Goal: Find specific page/section: Find specific page/section

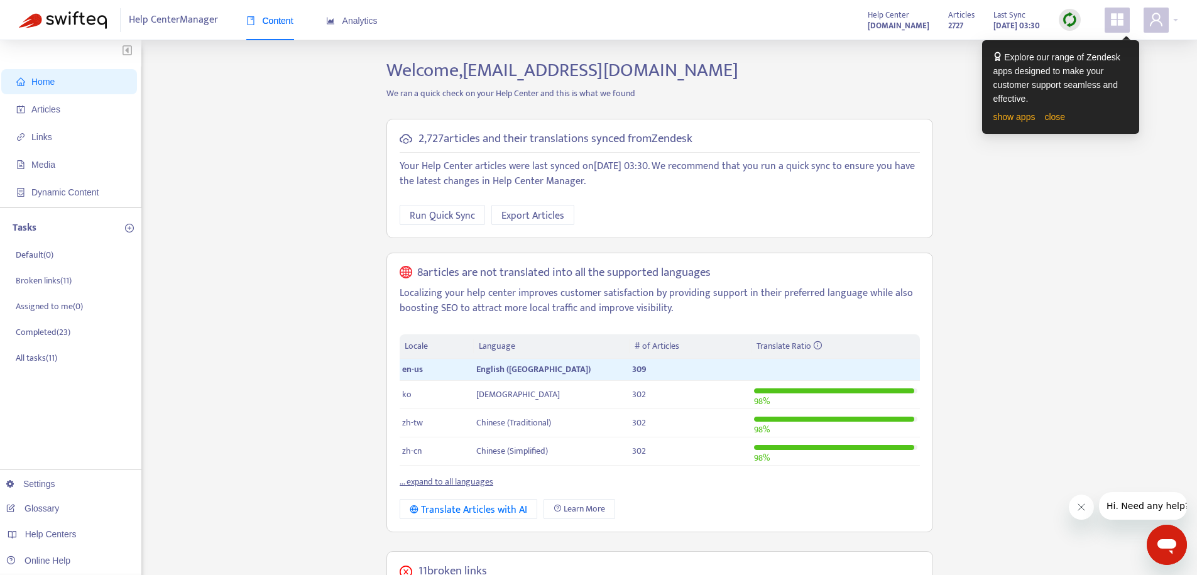
click at [68, 85] on span "Home" at bounding box center [71, 81] width 111 height 25
click at [37, 105] on span "Articles" at bounding box center [45, 109] width 29 height 10
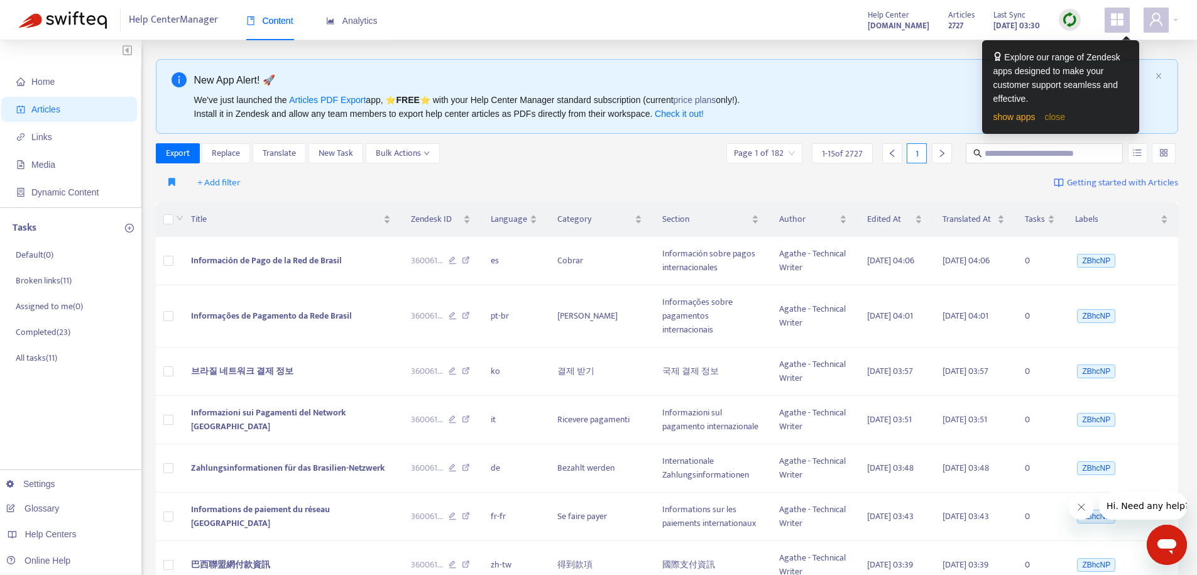
click at [1053, 119] on link "close" at bounding box center [1055, 117] width 21 height 10
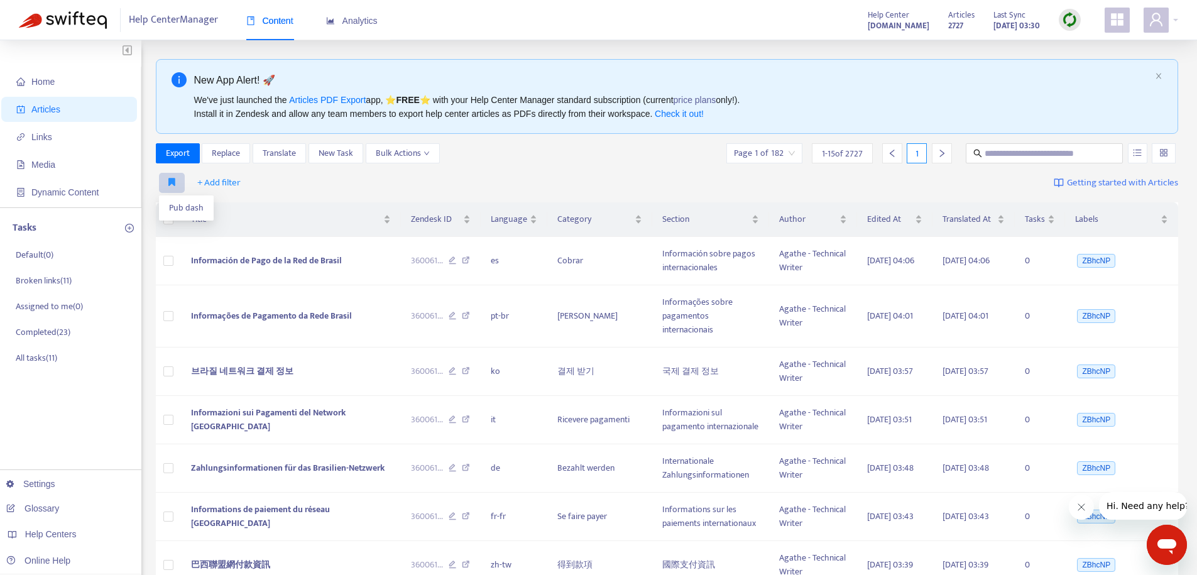
click at [171, 183] on icon "button" at bounding box center [171, 181] width 7 height 9
click at [172, 207] on span "Pub dash" at bounding box center [186, 208] width 35 height 14
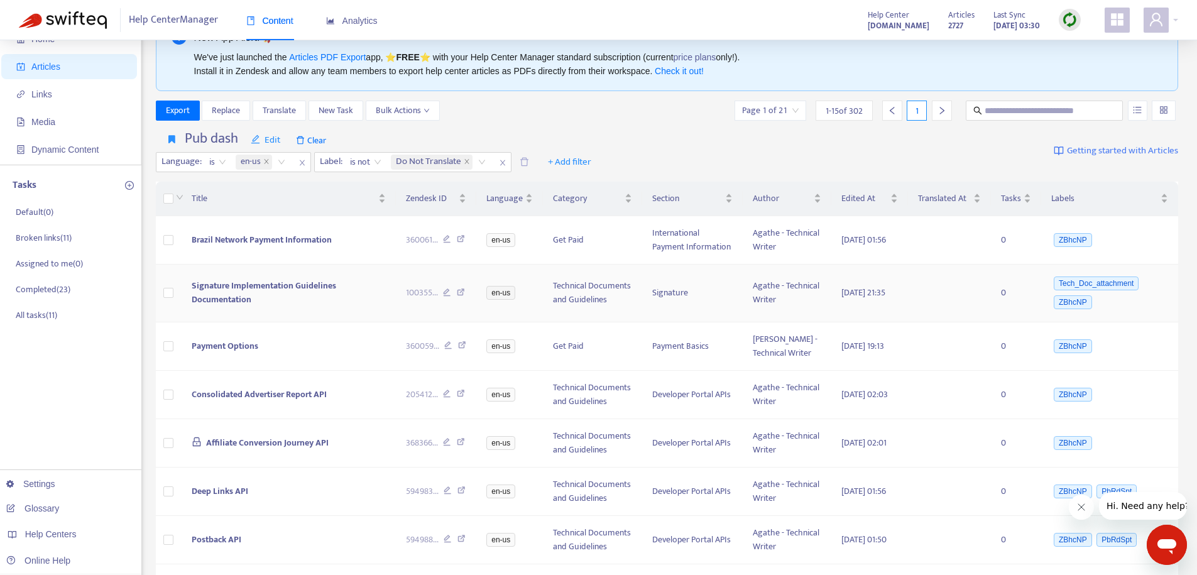
scroll to position [63, 0]
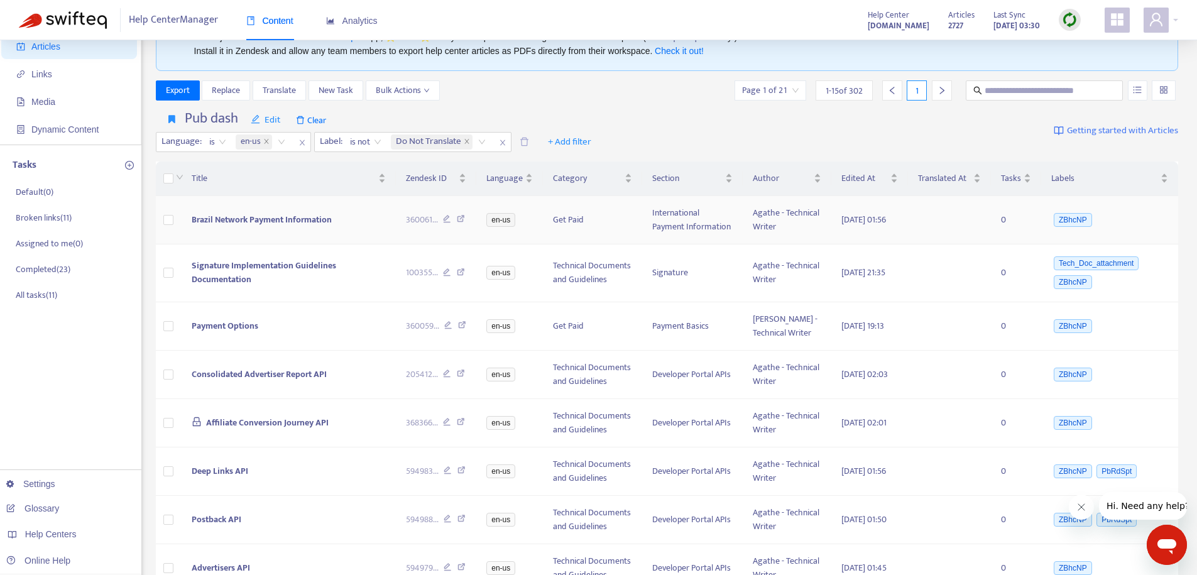
click at [290, 224] on span "Brazil Network Payment Information" at bounding box center [262, 219] width 140 height 14
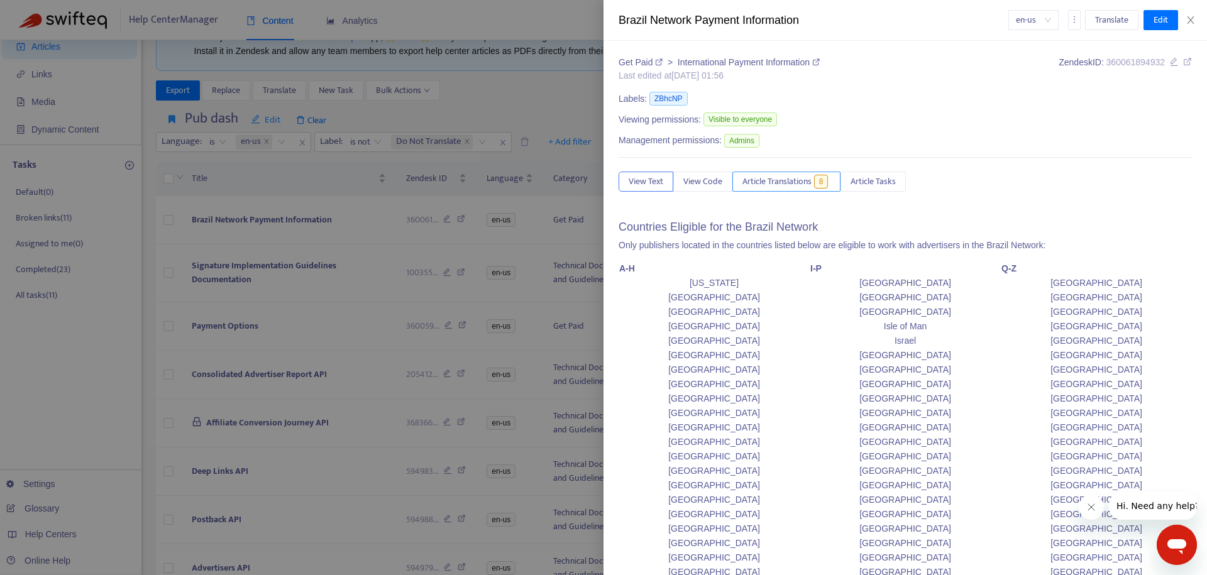
click at [773, 176] on span "Article Translations" at bounding box center [776, 182] width 69 height 14
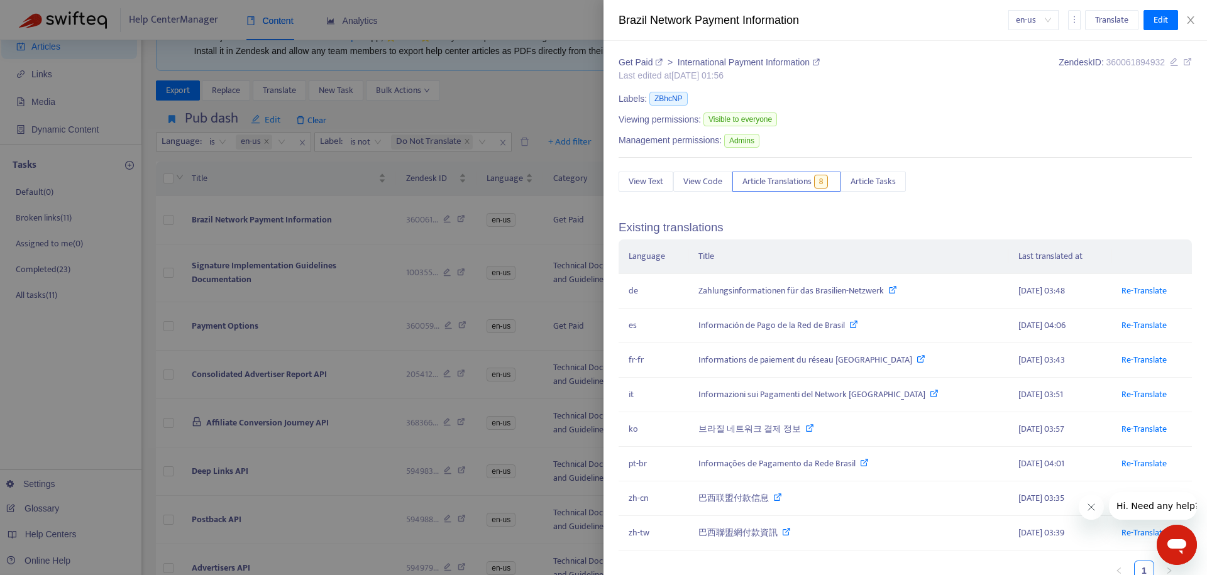
click at [33, 418] on div at bounding box center [603, 287] width 1207 height 575
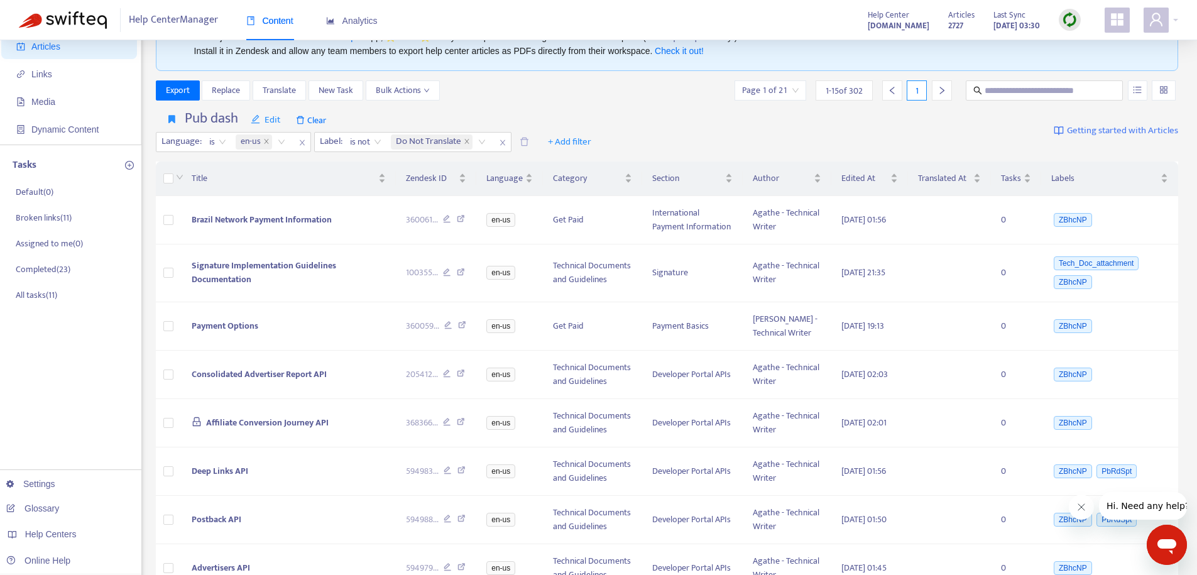
click at [1072, 9] on div at bounding box center [1070, 20] width 22 height 22
click at [1079, 43] on link "Quick Sync" at bounding box center [1095, 45] width 53 height 14
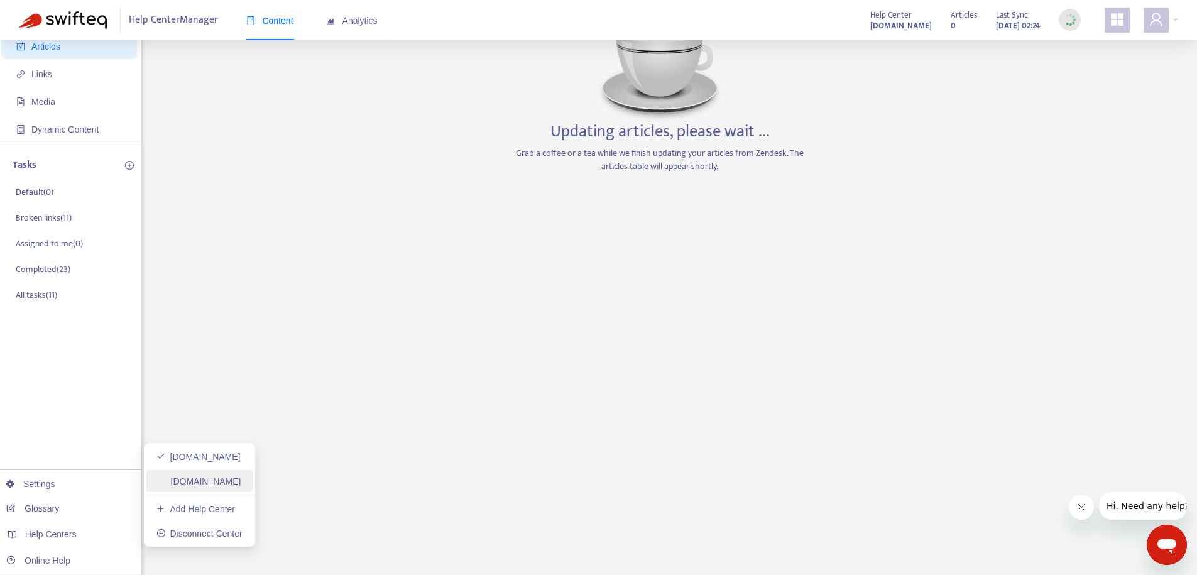
click at [202, 485] on link "[DOMAIN_NAME]" at bounding box center [198, 481] width 85 height 10
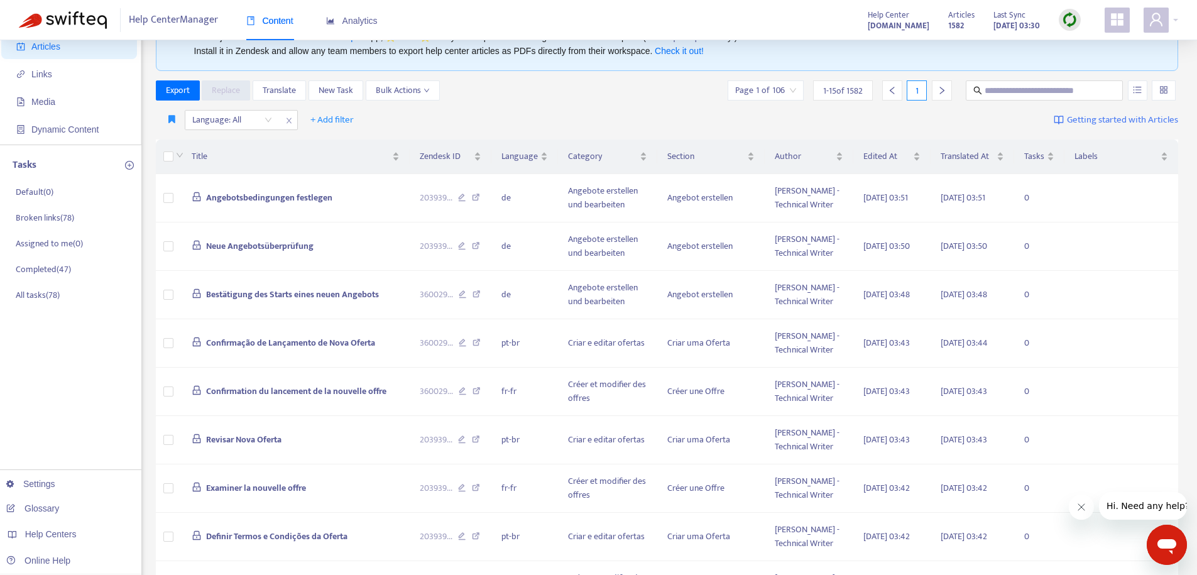
click at [1067, 14] on img at bounding box center [1070, 20] width 16 height 16
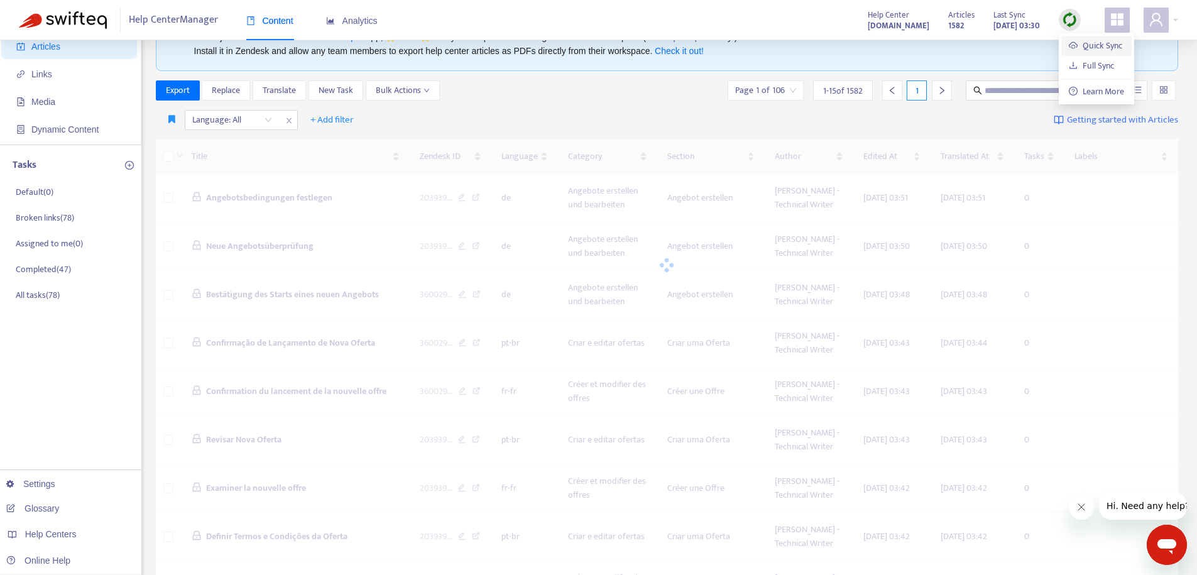
click at [1085, 47] on link "Quick Sync" at bounding box center [1095, 45] width 53 height 14
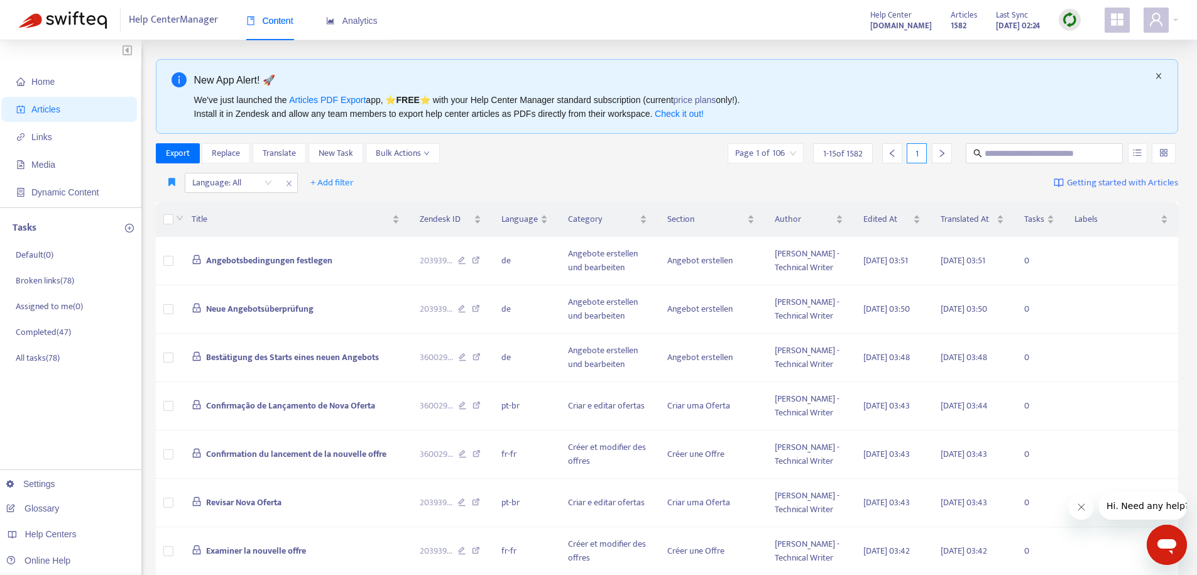
click at [1160, 76] on icon "close" at bounding box center [1158, 77] width 5 height 6
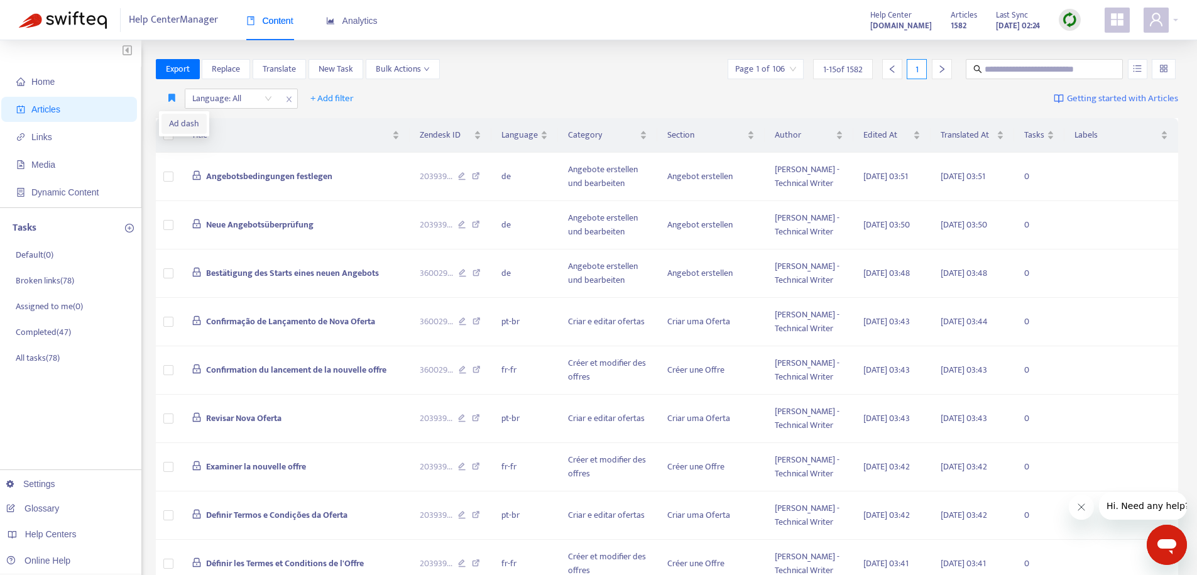
click at [178, 119] on span "Ad dash" at bounding box center [184, 124] width 30 height 14
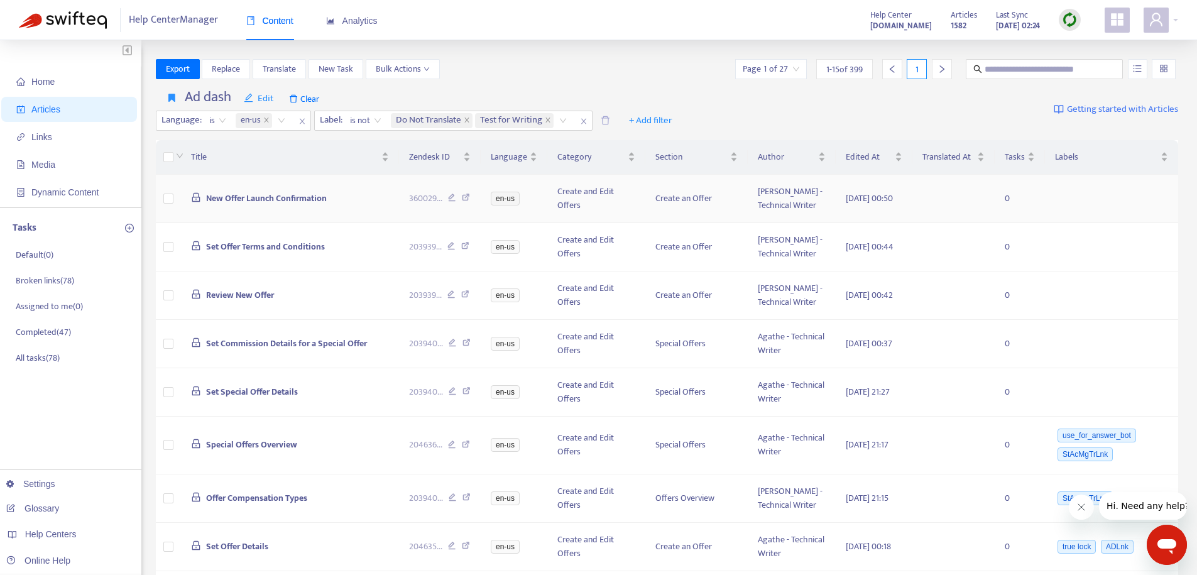
click at [276, 205] on span "New Offer Launch Confirmation" at bounding box center [266, 198] width 121 height 14
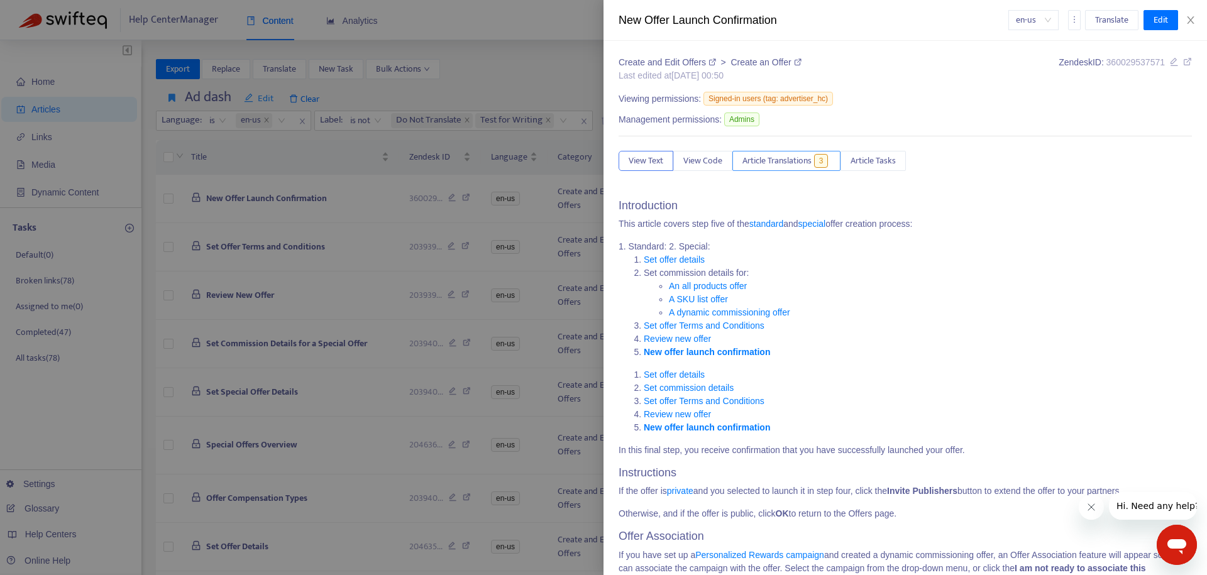
click at [791, 163] on span "Article Translations" at bounding box center [776, 161] width 69 height 14
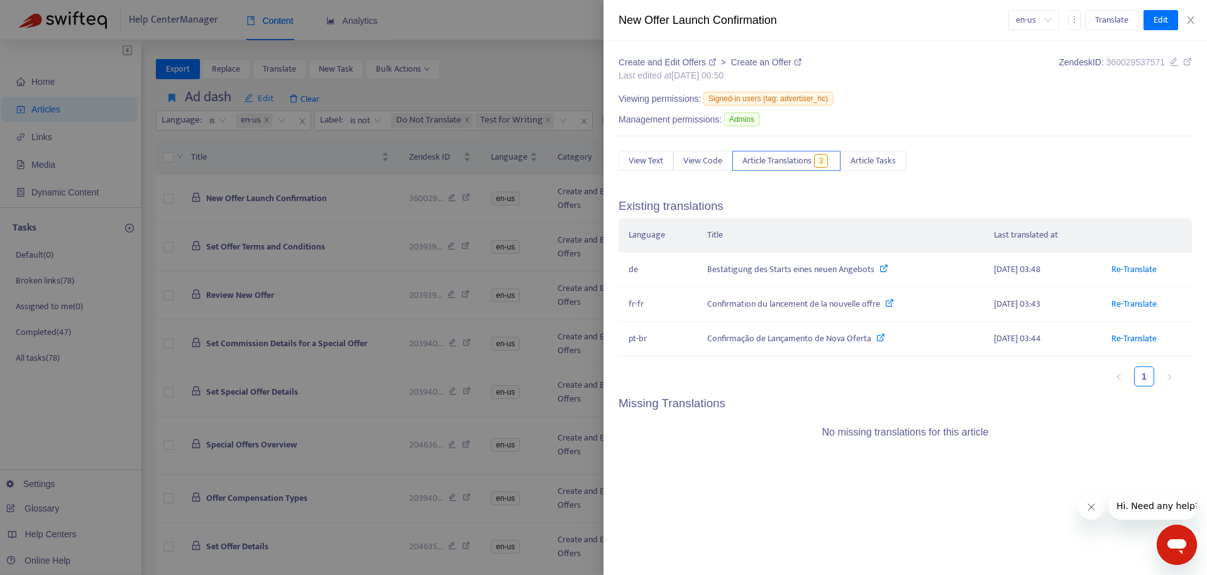
click at [331, 197] on div at bounding box center [603, 287] width 1207 height 575
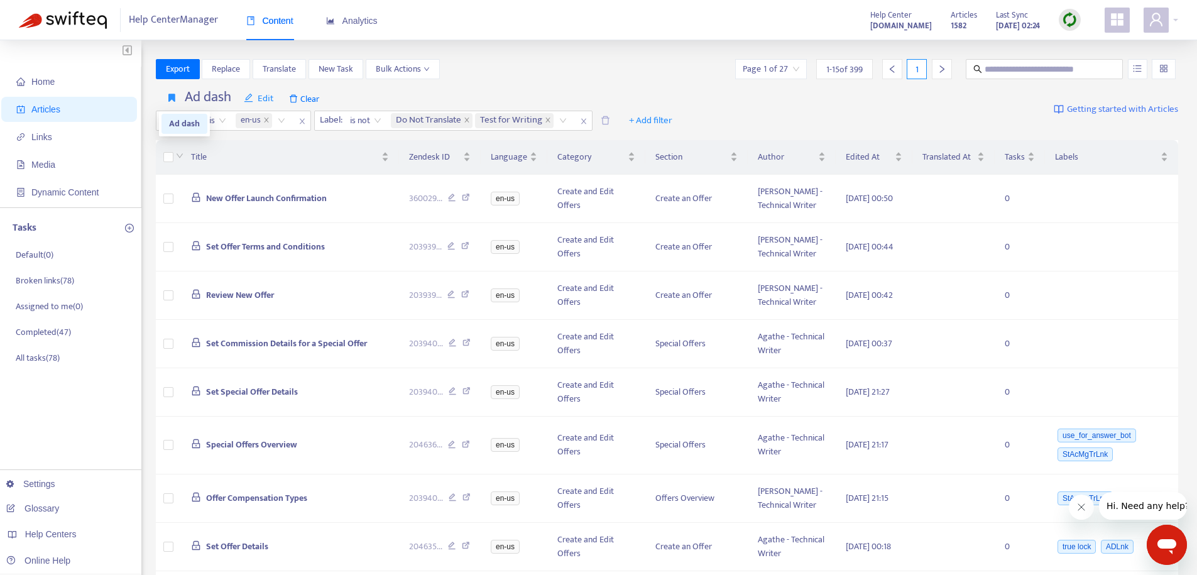
click at [178, 125] on span "Ad dash" at bounding box center [184, 124] width 31 height 14
click at [250, 206] on span "New Offer Launch Confirmation" at bounding box center [266, 198] width 121 height 14
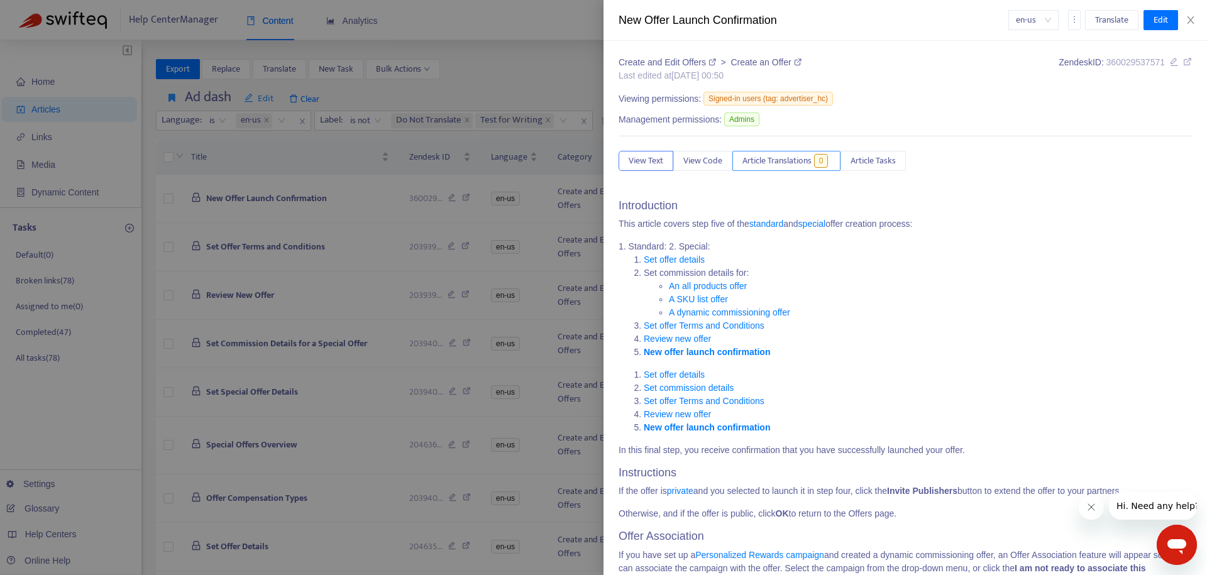
click at [774, 153] on button "Article Translations 0" at bounding box center [786, 161] width 108 height 20
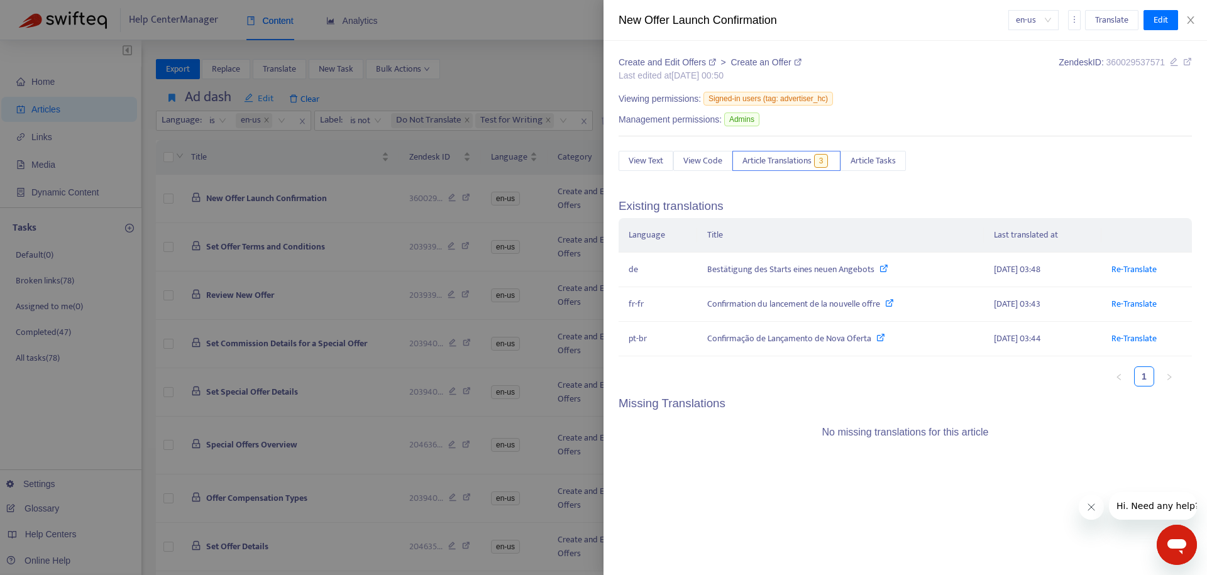
click at [58, 513] on div at bounding box center [603, 287] width 1207 height 575
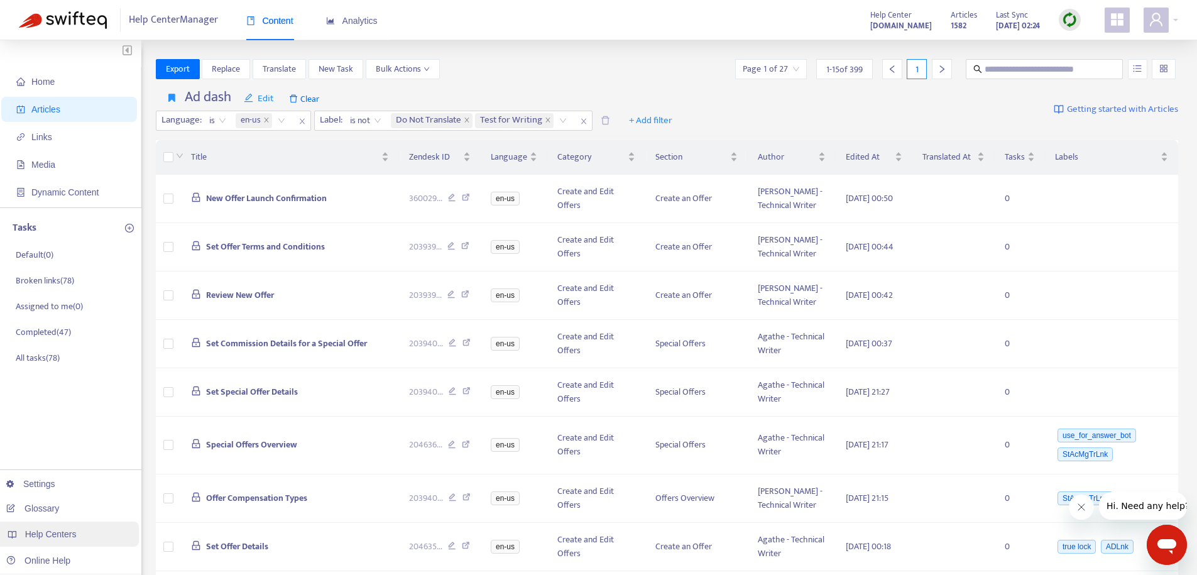
click at [59, 531] on span "Help Centers" at bounding box center [51, 534] width 52 height 10
click at [225, 454] on link "[DOMAIN_NAME]" at bounding box center [198, 457] width 85 height 10
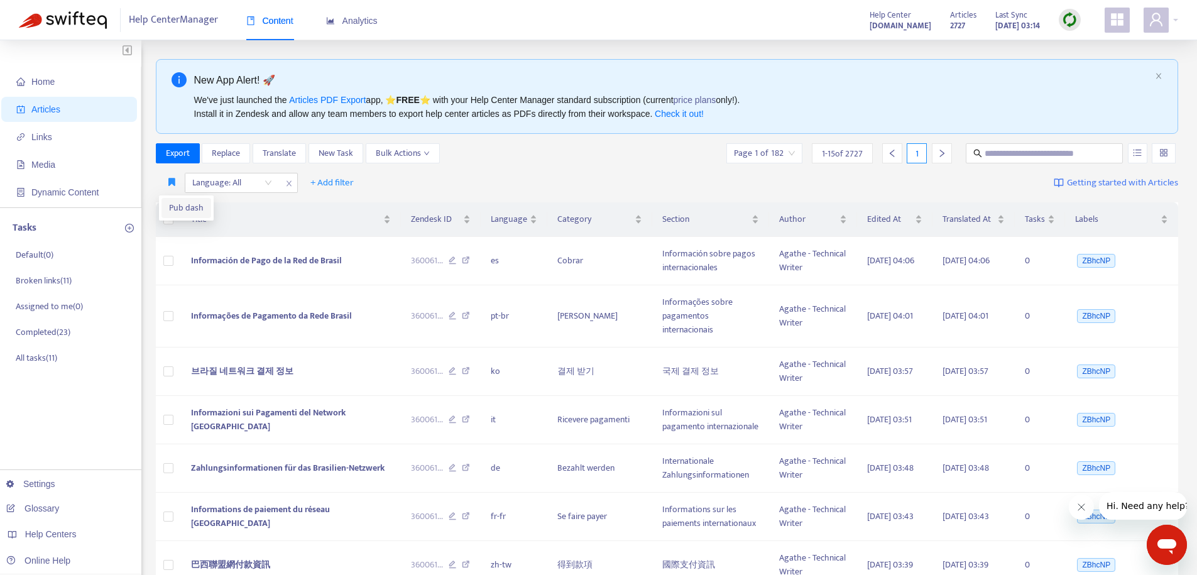
click at [173, 202] on span "Pub dash" at bounding box center [186, 208] width 35 height 14
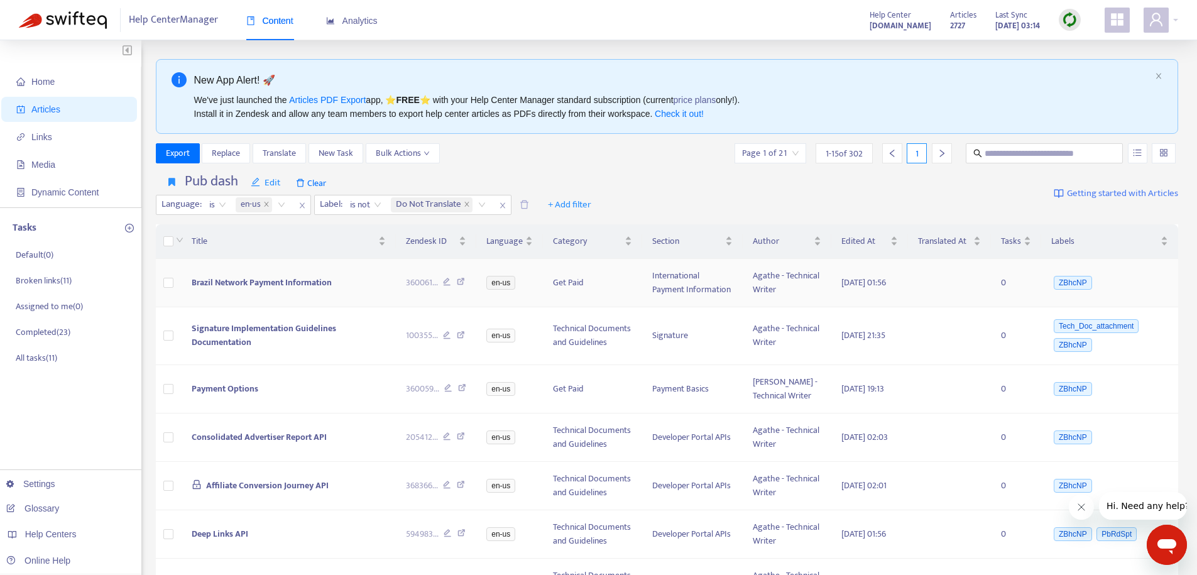
click at [234, 285] on span "Brazil Network Payment Information" at bounding box center [262, 282] width 140 height 14
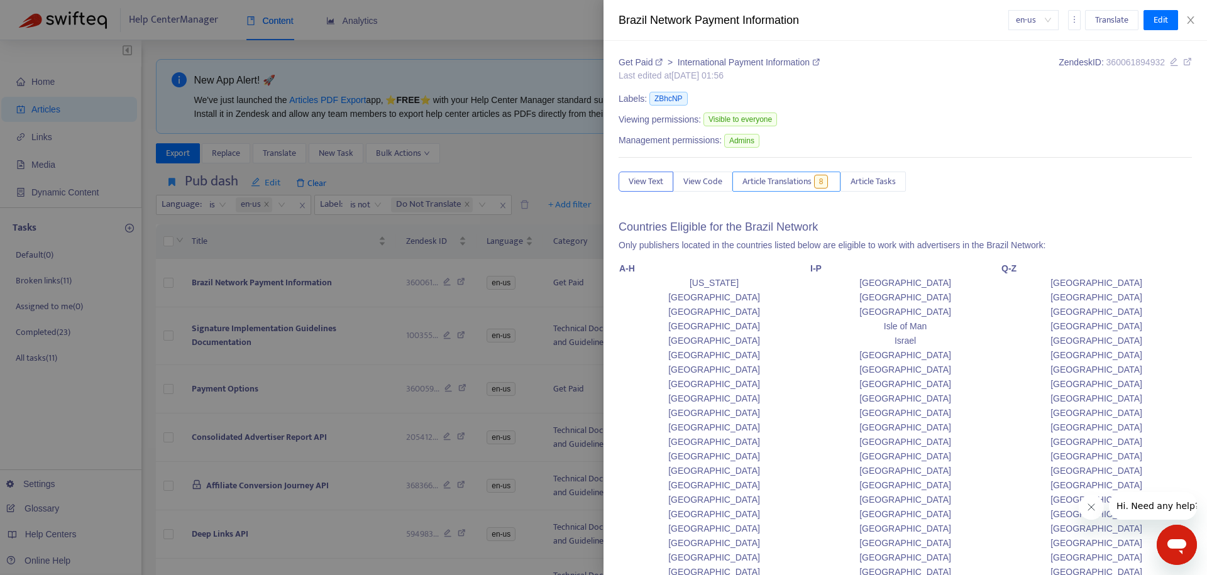
click at [759, 176] on span "Article Translations" at bounding box center [776, 182] width 69 height 14
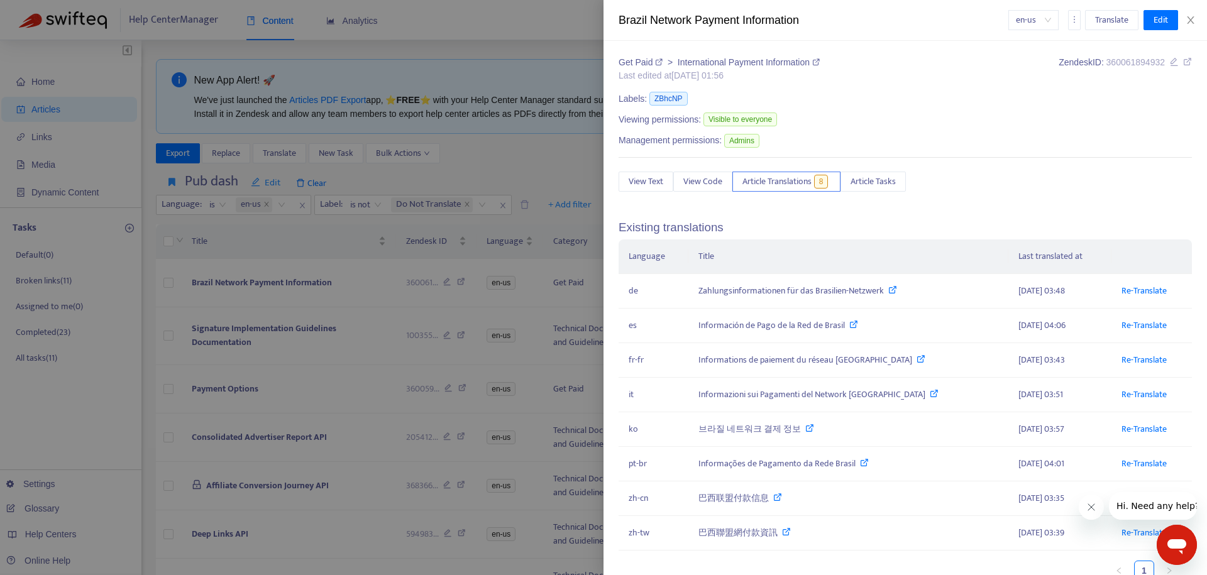
click at [91, 347] on div at bounding box center [603, 287] width 1207 height 575
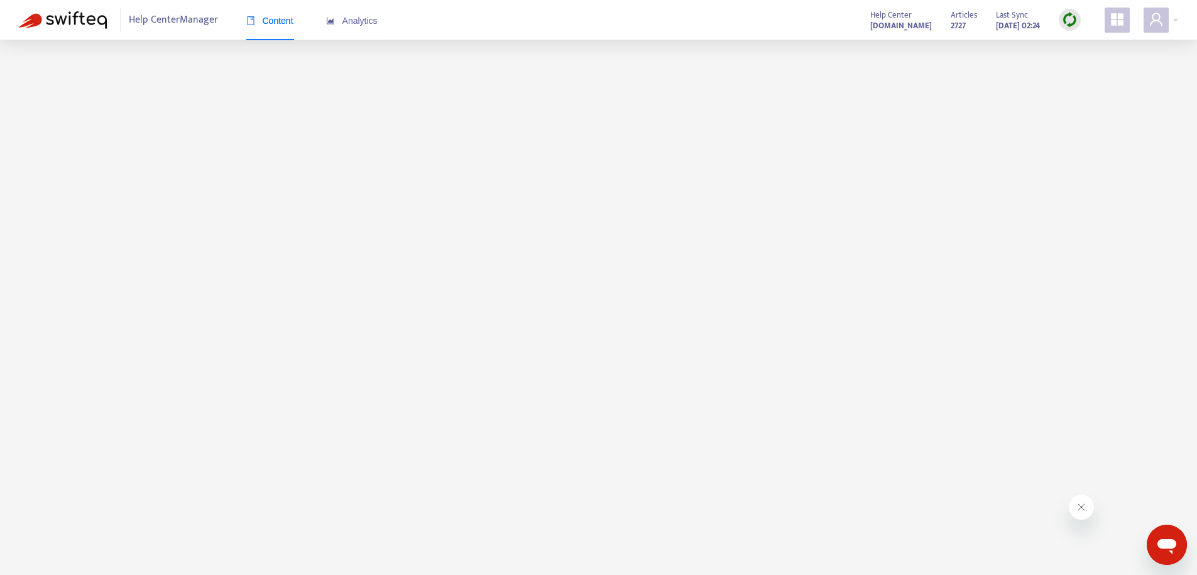
click at [1066, 16] on img at bounding box center [1070, 20] width 16 height 16
click at [1071, 40] on link "Quick Sync" at bounding box center [1095, 45] width 53 height 14
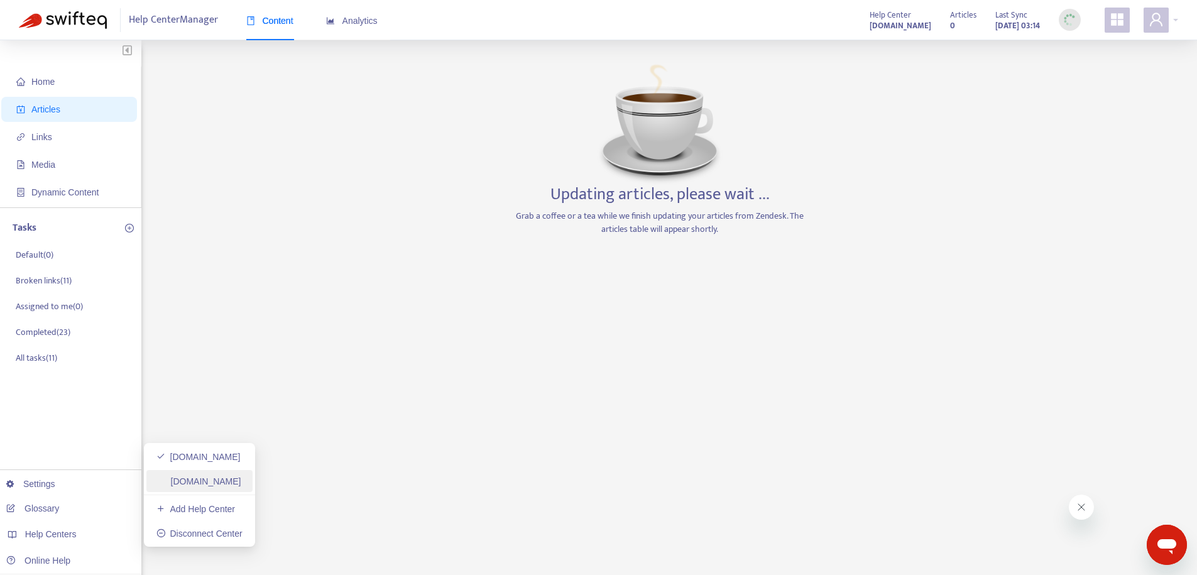
click at [213, 478] on link "[DOMAIN_NAME]" at bounding box center [198, 481] width 85 height 10
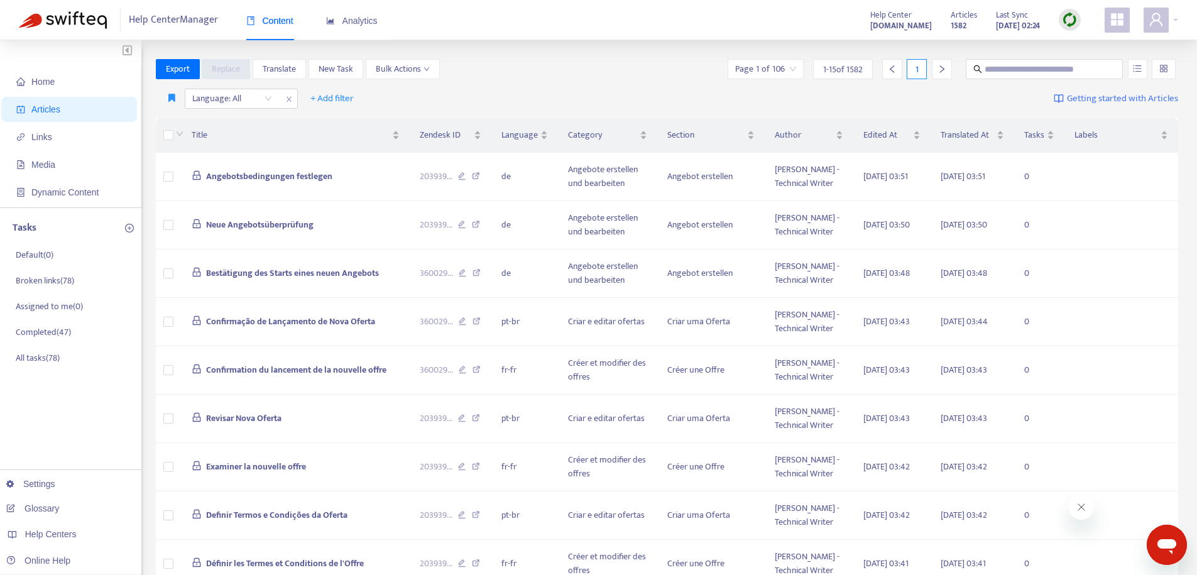
click at [1073, 19] on img at bounding box center [1070, 20] width 16 height 16
click at [1073, 40] on link "Quick Sync" at bounding box center [1095, 45] width 53 height 14
